Goal: Information Seeking & Learning: Learn about a topic

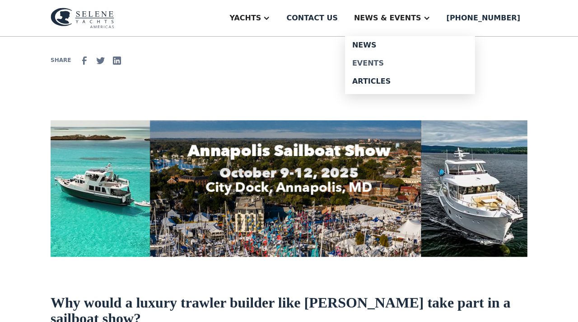
click at [385, 67] on link "Events" at bounding box center [410, 63] width 130 height 18
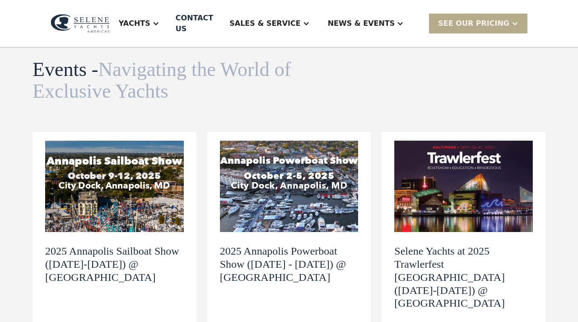
click at [280, 171] on img at bounding box center [289, 185] width 139 height 91
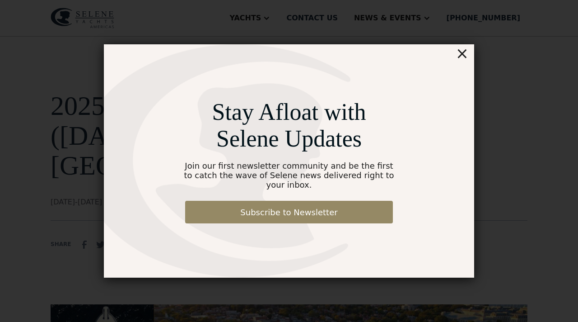
click at [462, 57] on div "×" at bounding box center [462, 53] width 13 height 18
